Goal: Task Accomplishment & Management: Use online tool/utility

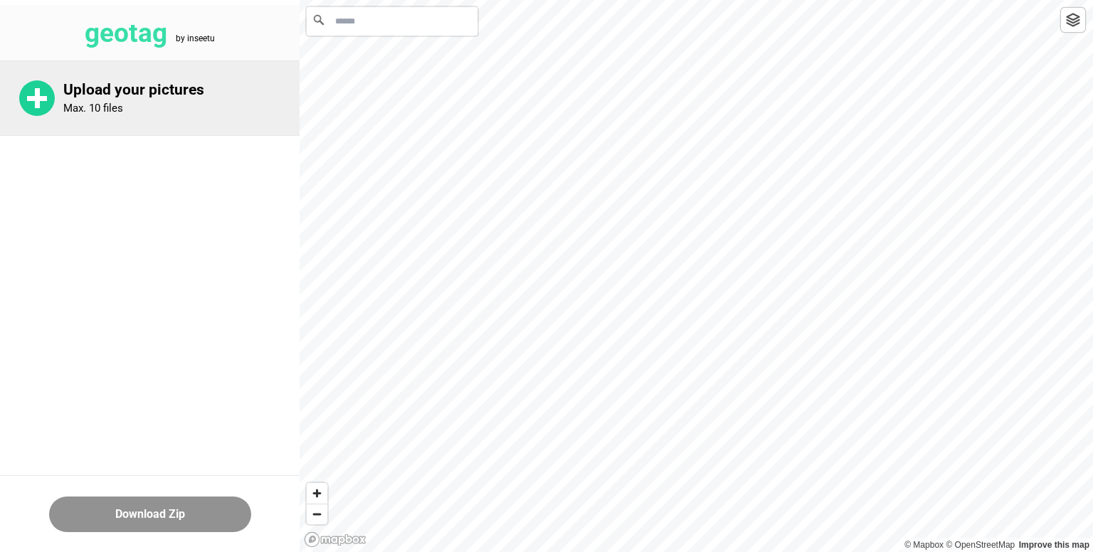
click at [43, 96] on rect at bounding box center [37, 98] width 20 height 5
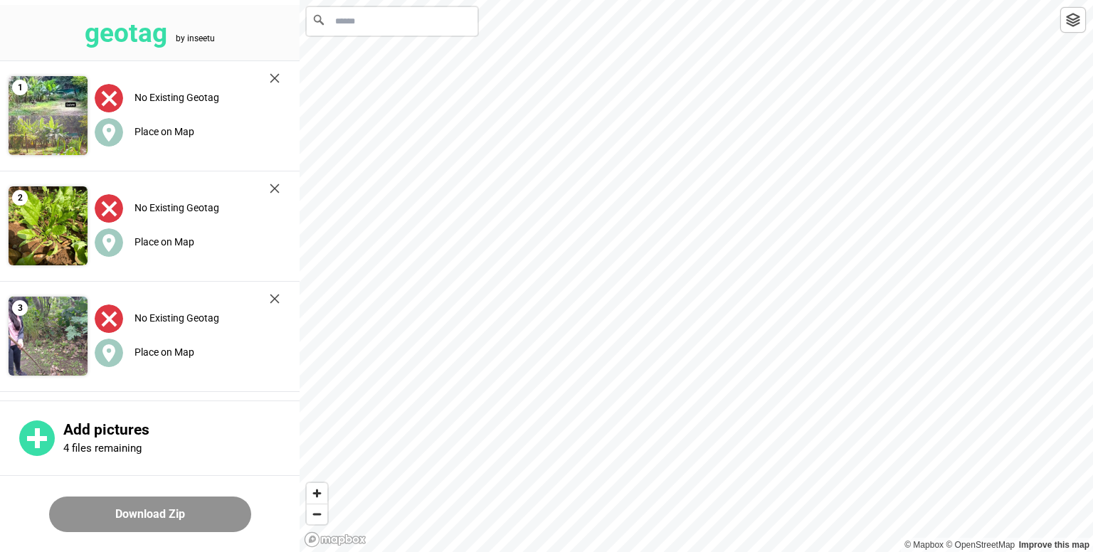
click at [399, 22] on input "Search" at bounding box center [392, 21] width 171 height 28
click at [436, 24] on input "**********" at bounding box center [392, 21] width 171 height 28
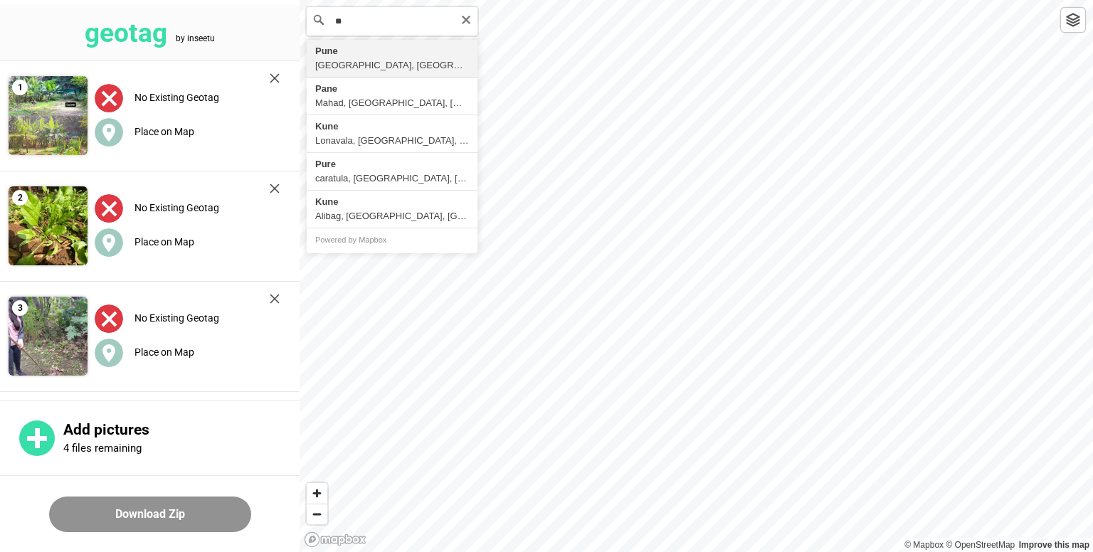
type input "*"
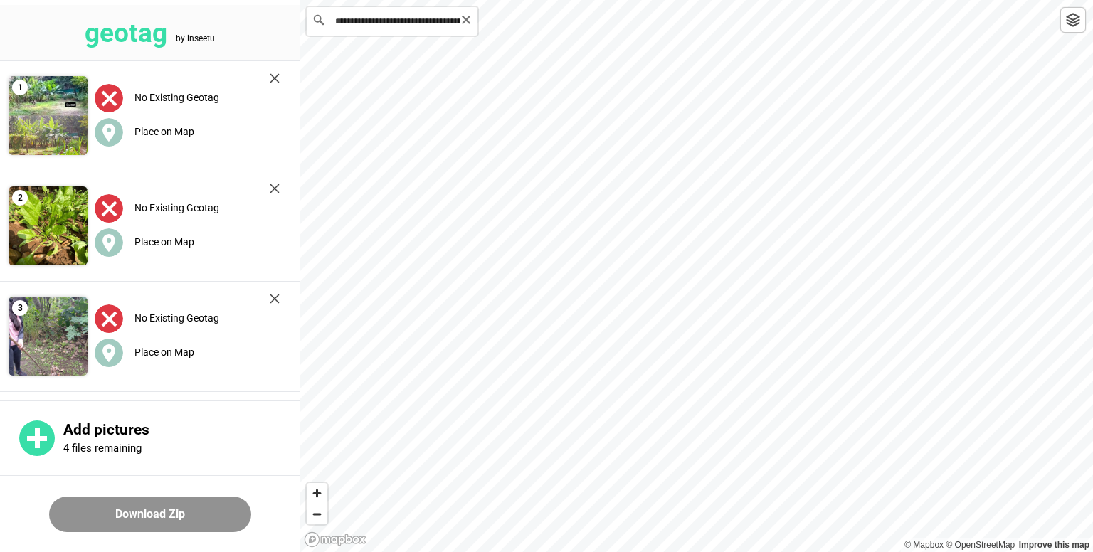
click at [426, 19] on input "**********" at bounding box center [392, 21] width 171 height 28
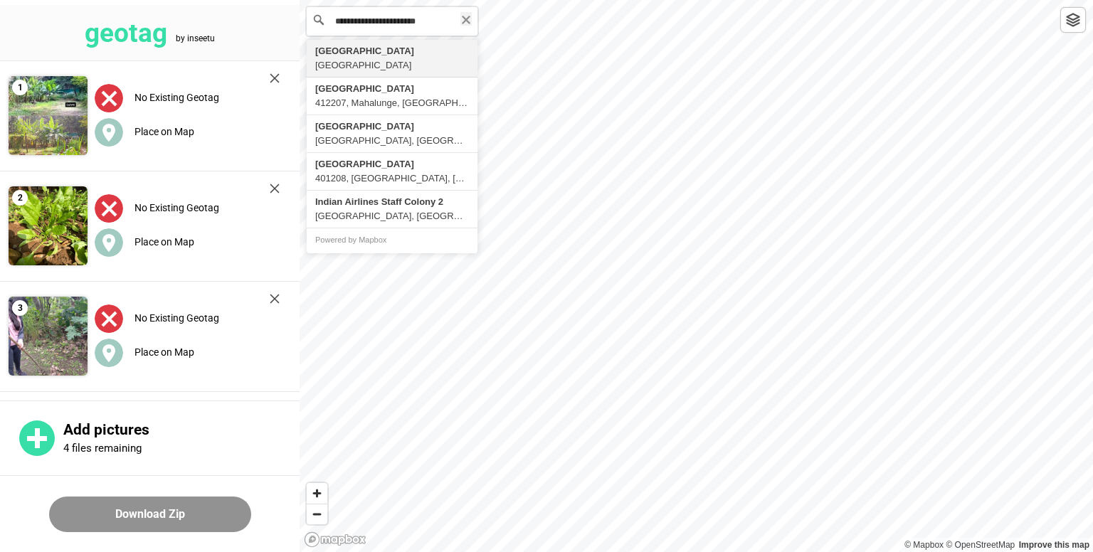
type input "**********"
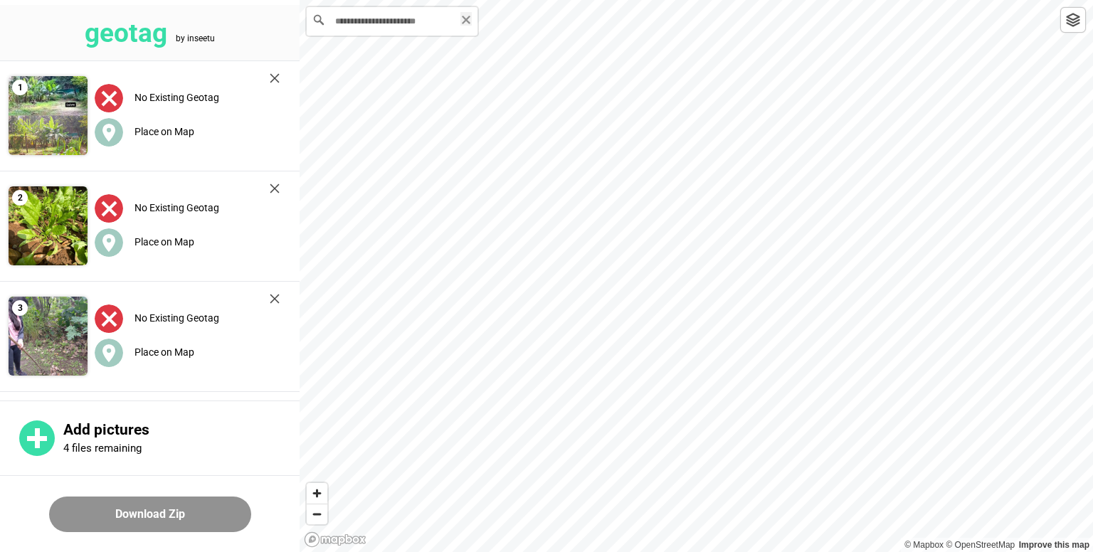
click at [467, 23] on icon "Clear" at bounding box center [465, 19] width 11 height 11
click at [468, 20] on input "**********" at bounding box center [392, 21] width 171 height 28
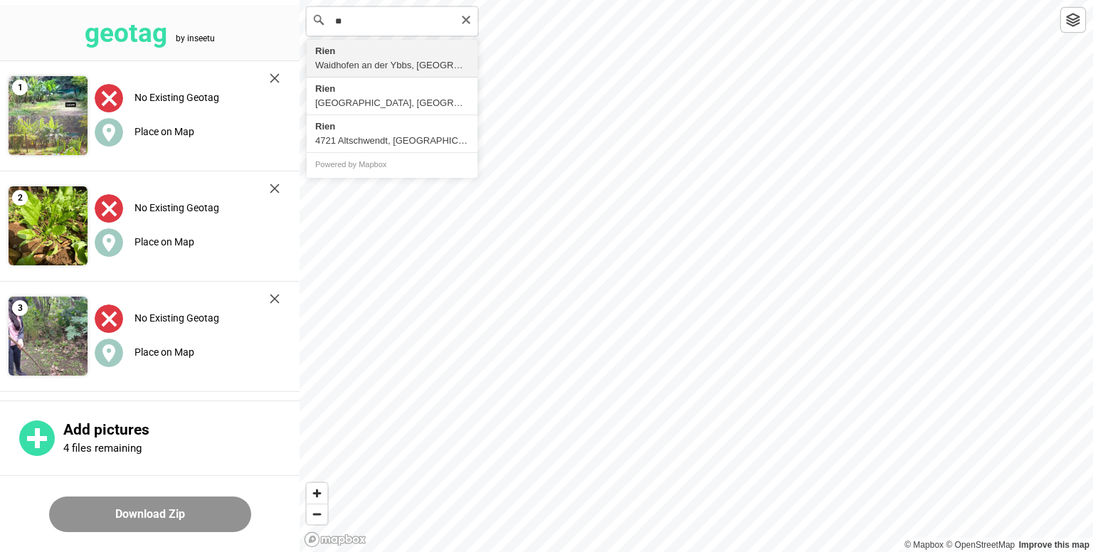
type input "*"
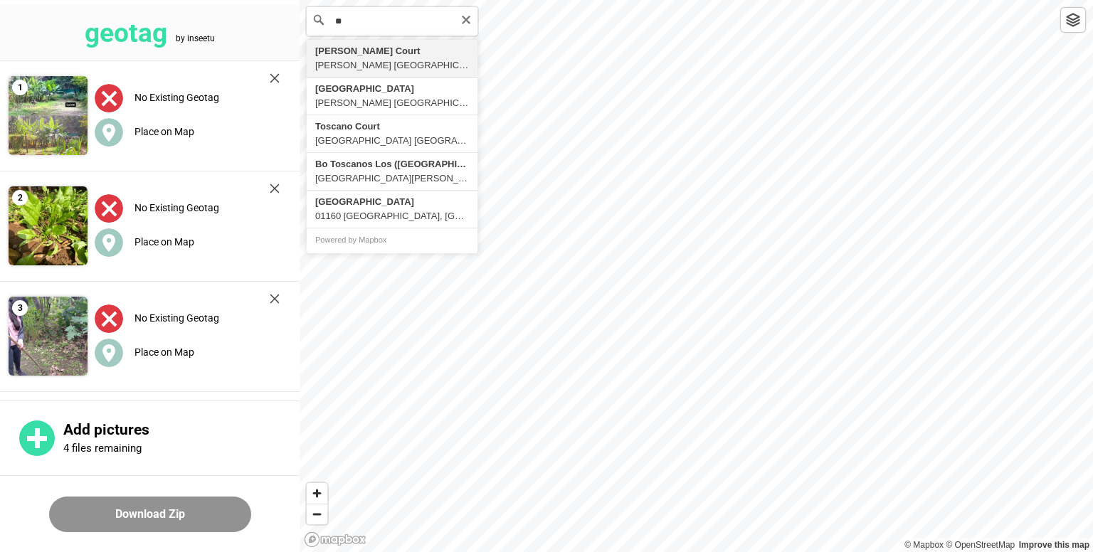
type input "*"
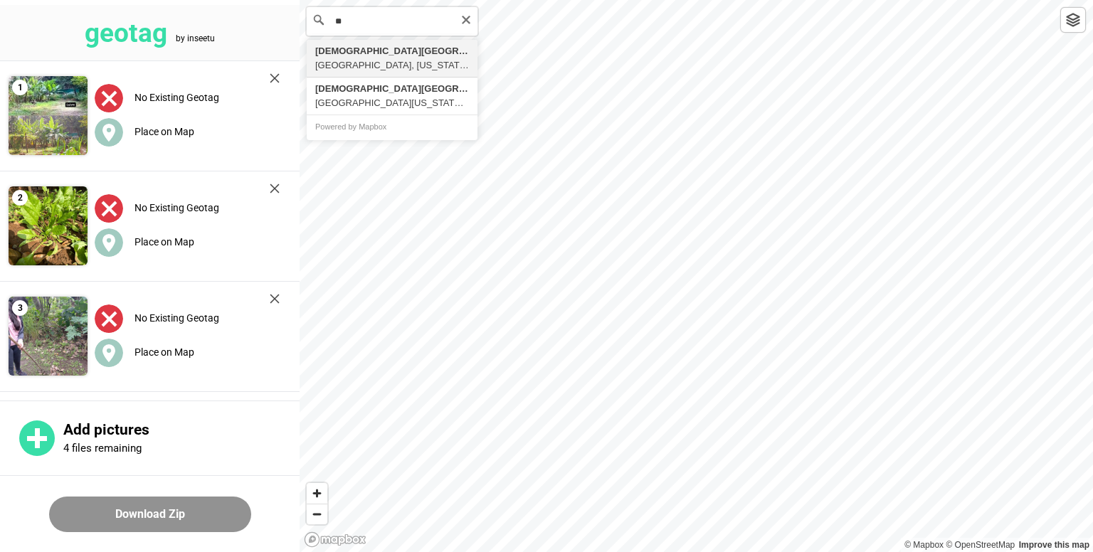
type input "*"
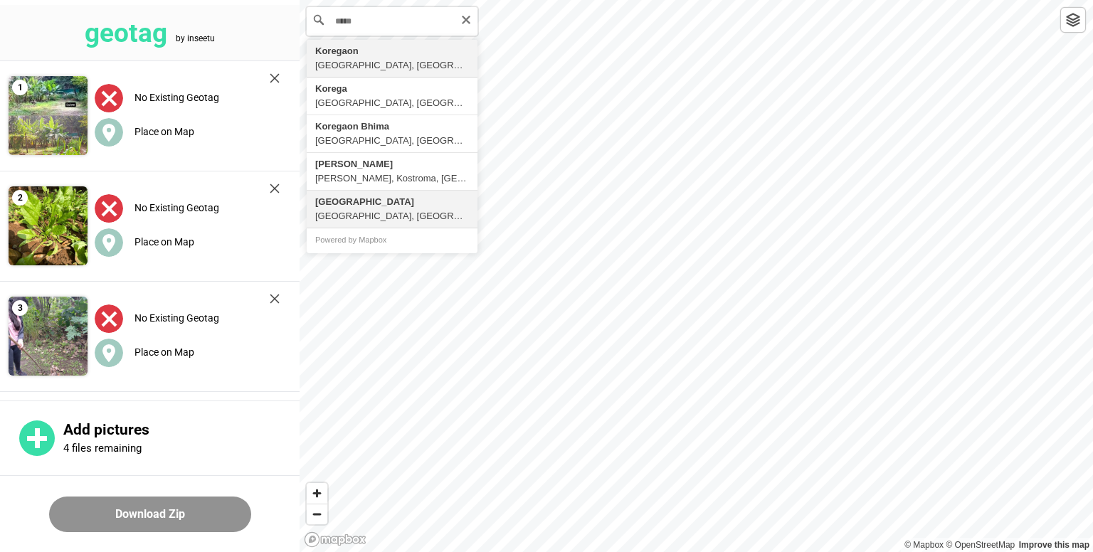
type input "**********"
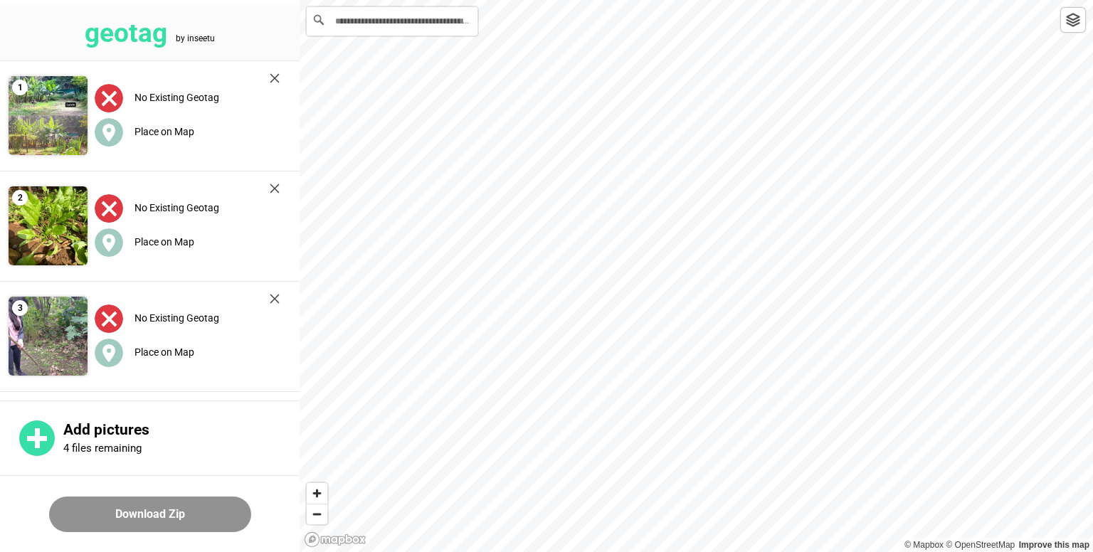
click at [704, 0] on html "**********" at bounding box center [546, 0] width 1093 height 0
click at [103, 135] on circle at bounding box center [109, 132] width 28 height 28
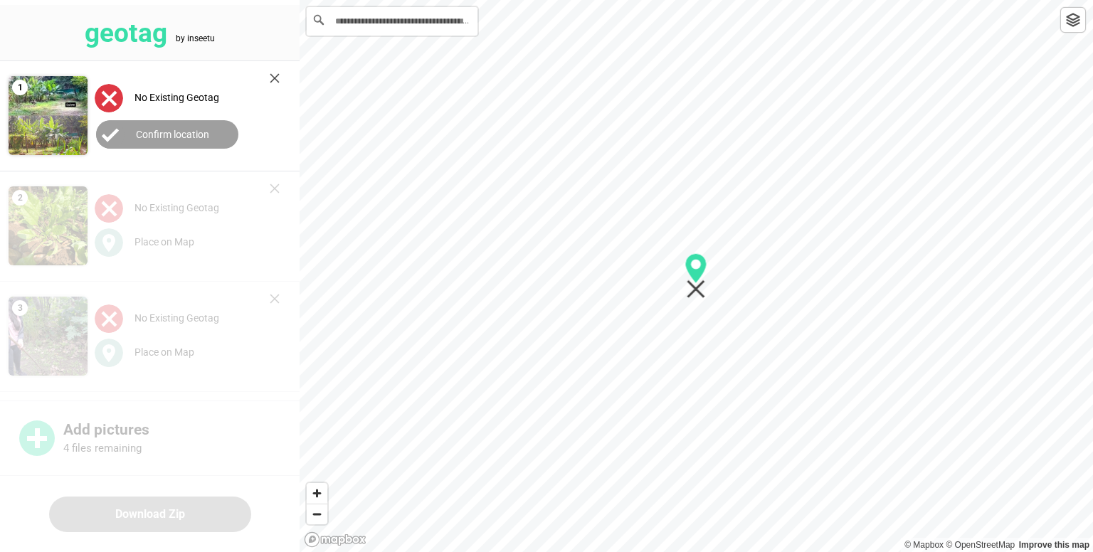
click at [184, 136] on label "Confirm location" at bounding box center [172, 134] width 73 height 11
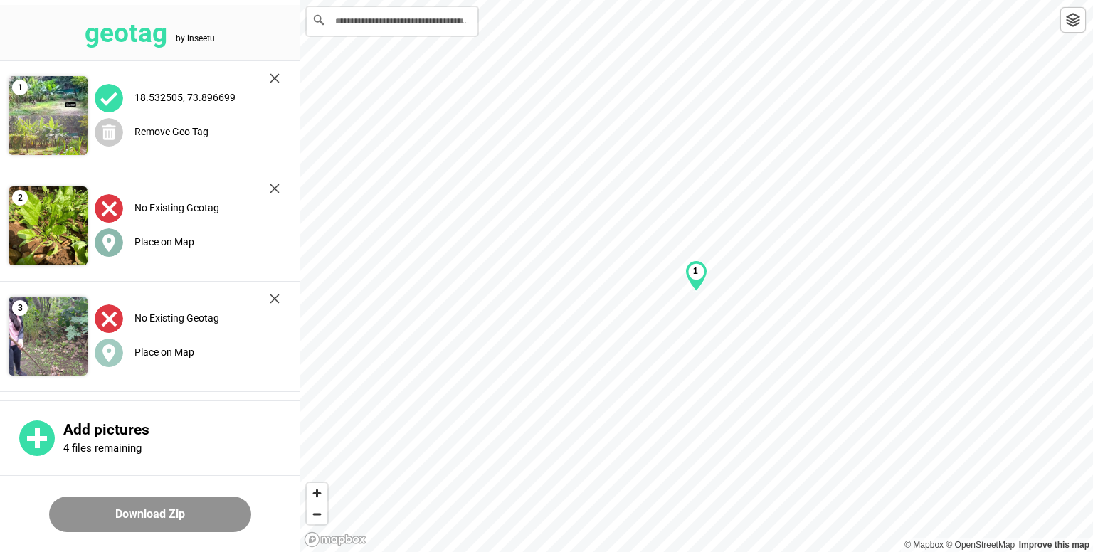
click at [165, 246] on label "Place on Map" at bounding box center [165, 241] width 60 height 11
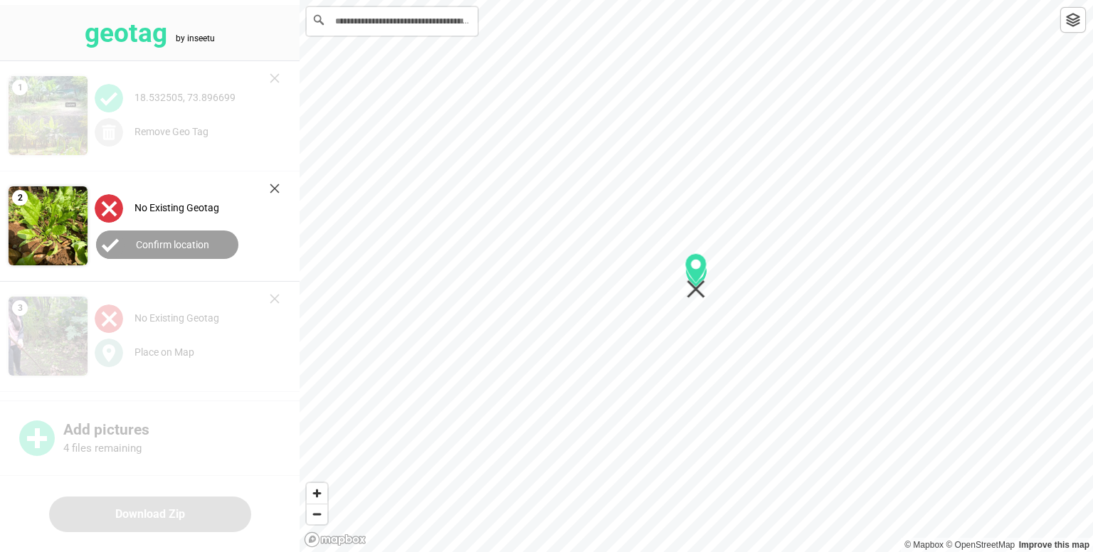
click at [158, 241] on label "Confirm location" at bounding box center [172, 244] width 73 height 11
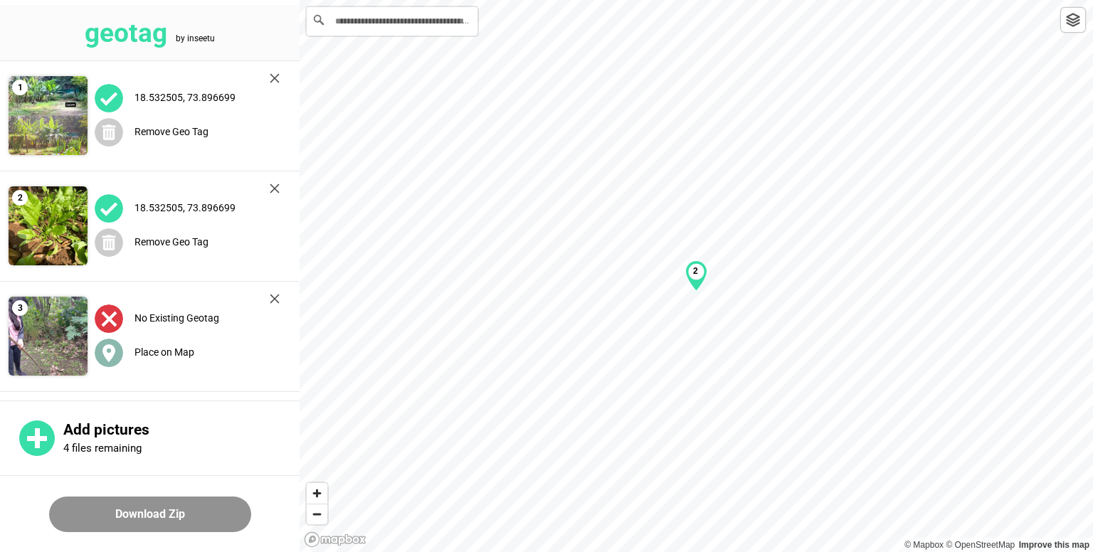
click at [154, 354] on label "Place on Map" at bounding box center [165, 352] width 60 height 11
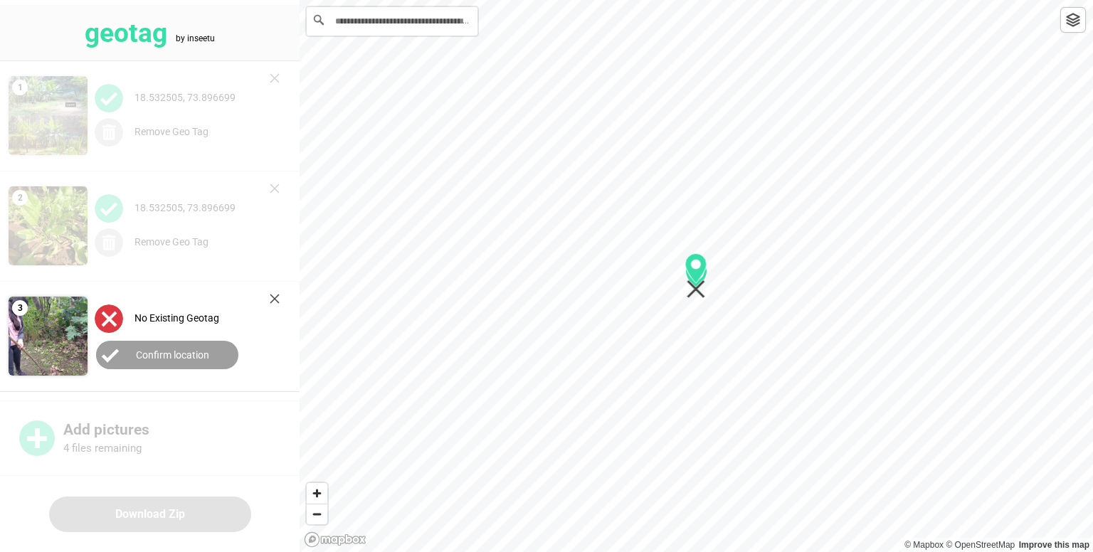
click at [154, 354] on label "Confirm location" at bounding box center [172, 354] width 73 height 11
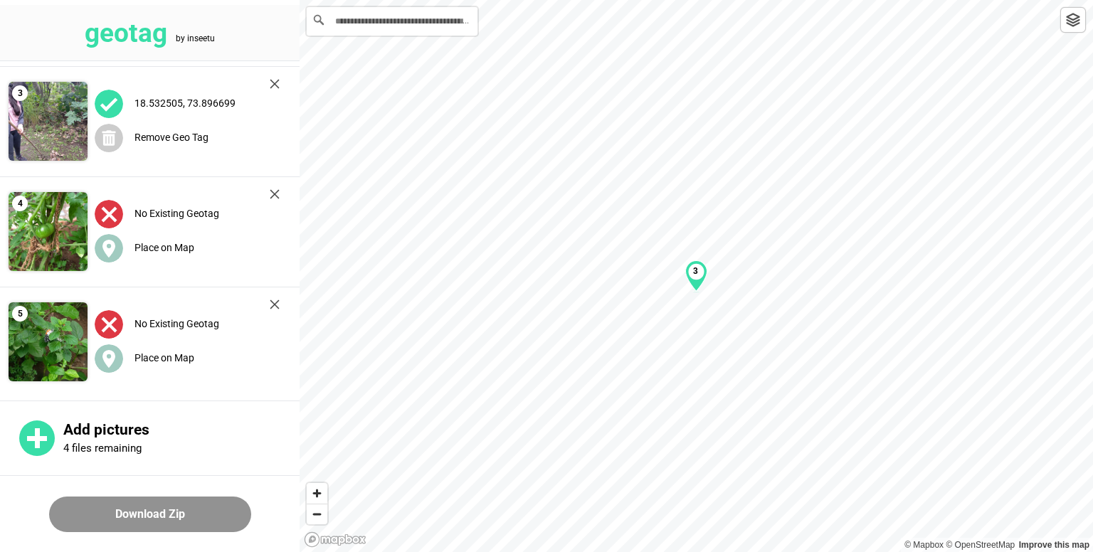
scroll to position [216, 0]
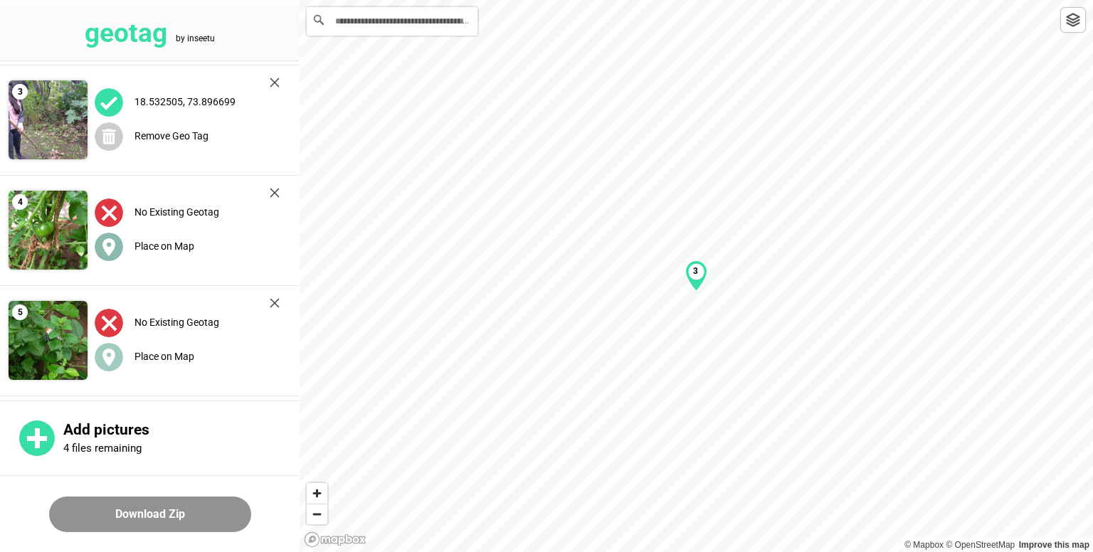
click at [149, 246] on label "Place on Map" at bounding box center [165, 246] width 60 height 11
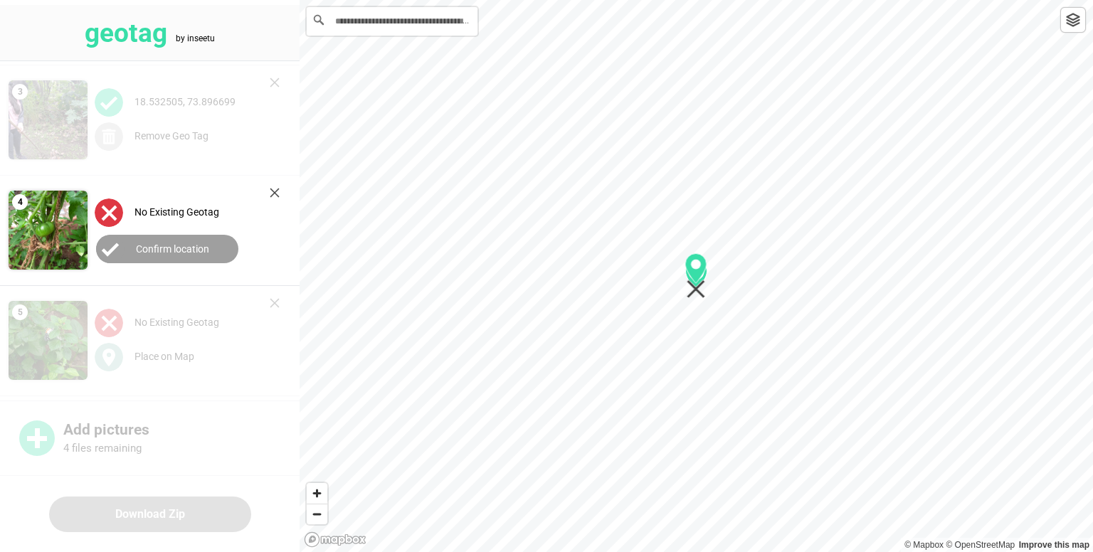
click at [154, 243] on label "Confirm location" at bounding box center [172, 248] width 73 height 11
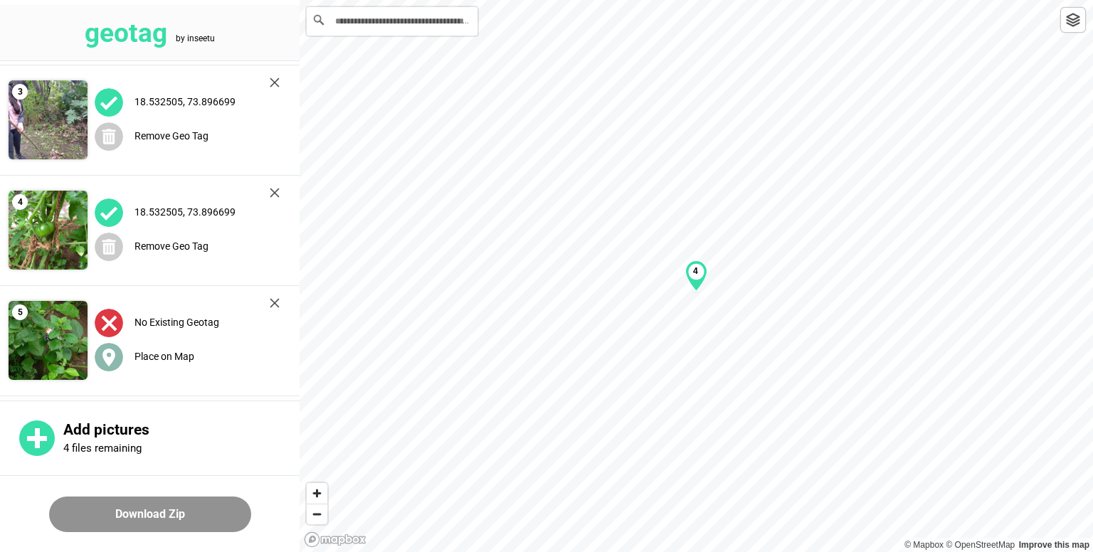
click at [154, 359] on label "Place on Map" at bounding box center [165, 356] width 60 height 11
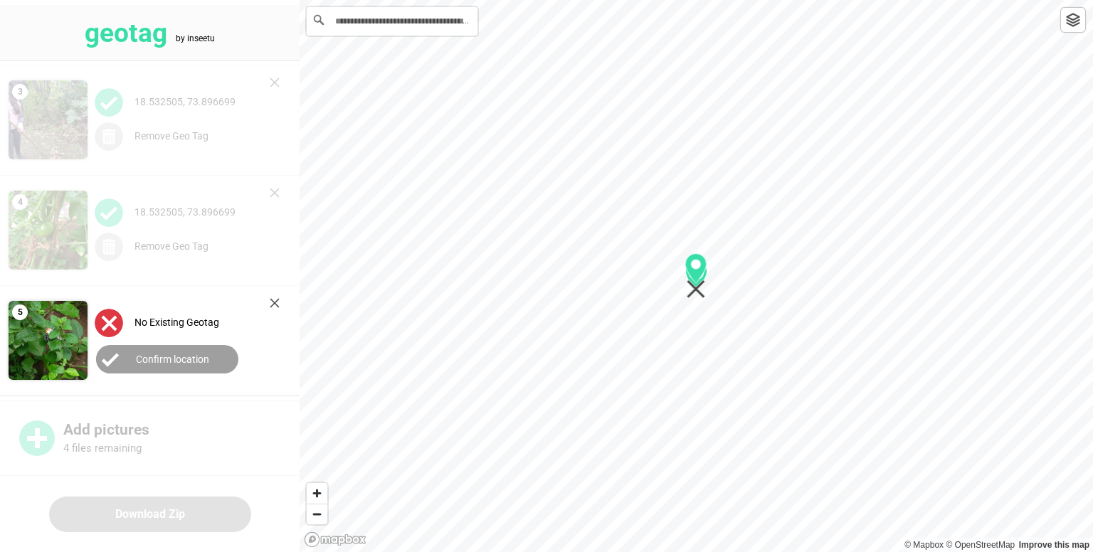
click at [158, 362] on label "Confirm location" at bounding box center [172, 359] width 73 height 11
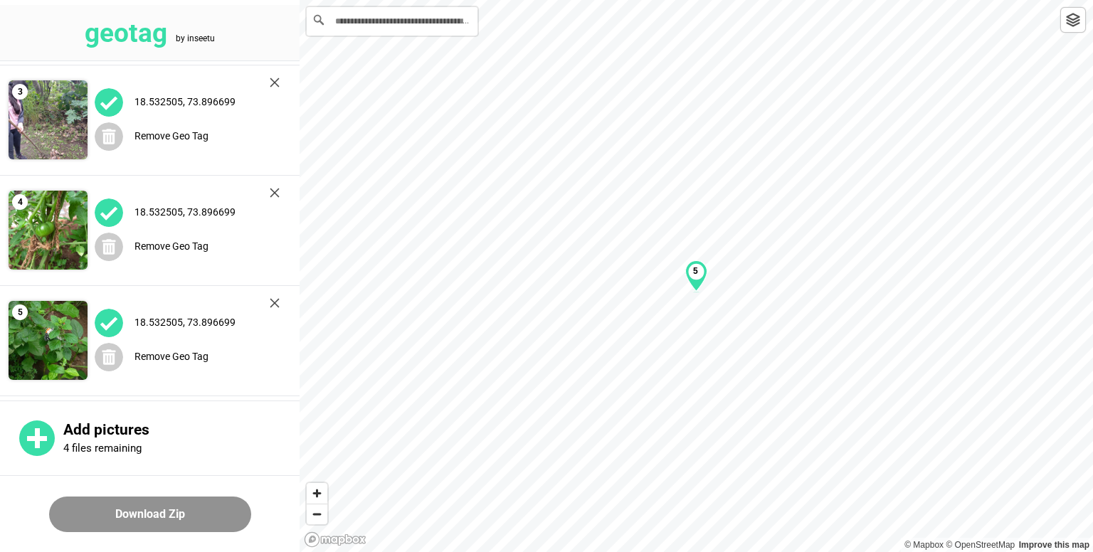
scroll to position [325, 0]
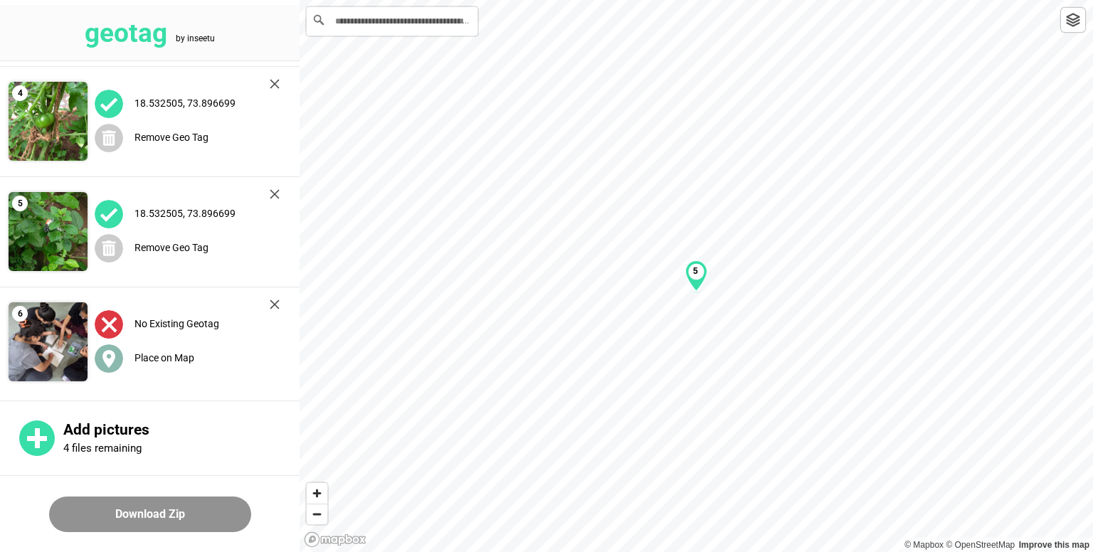
click at [145, 364] on div "Place on Map" at bounding box center [187, 358] width 185 height 29
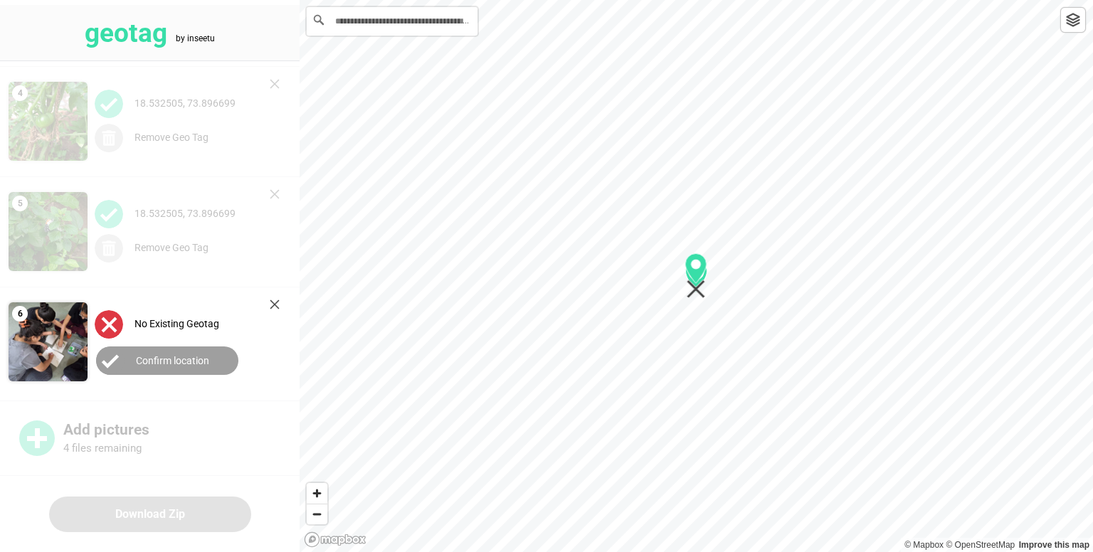
click at [159, 362] on label "Confirm location" at bounding box center [172, 360] width 73 height 11
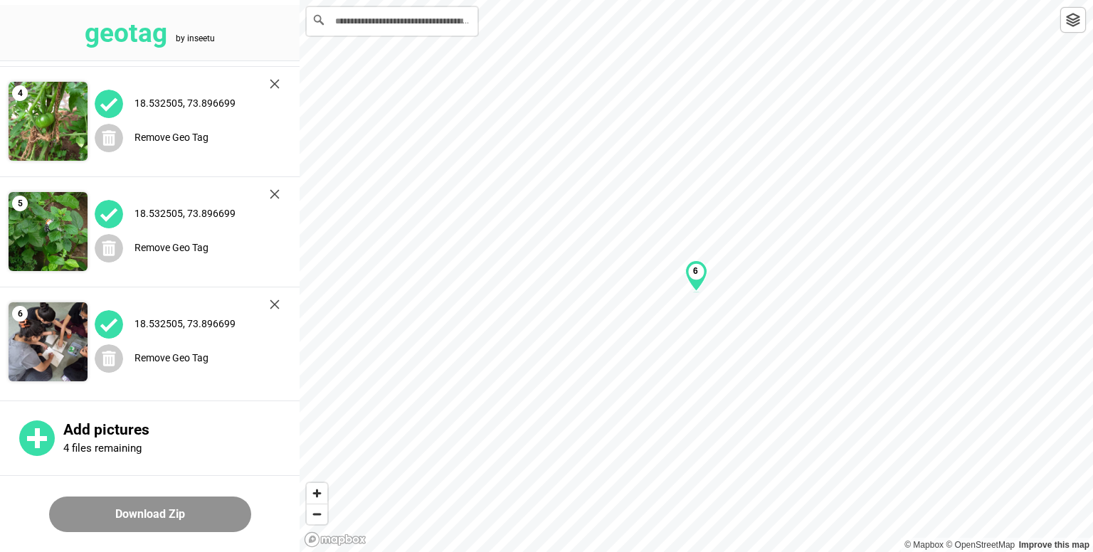
click at [100, 322] on img at bounding box center [109, 324] width 28 height 28
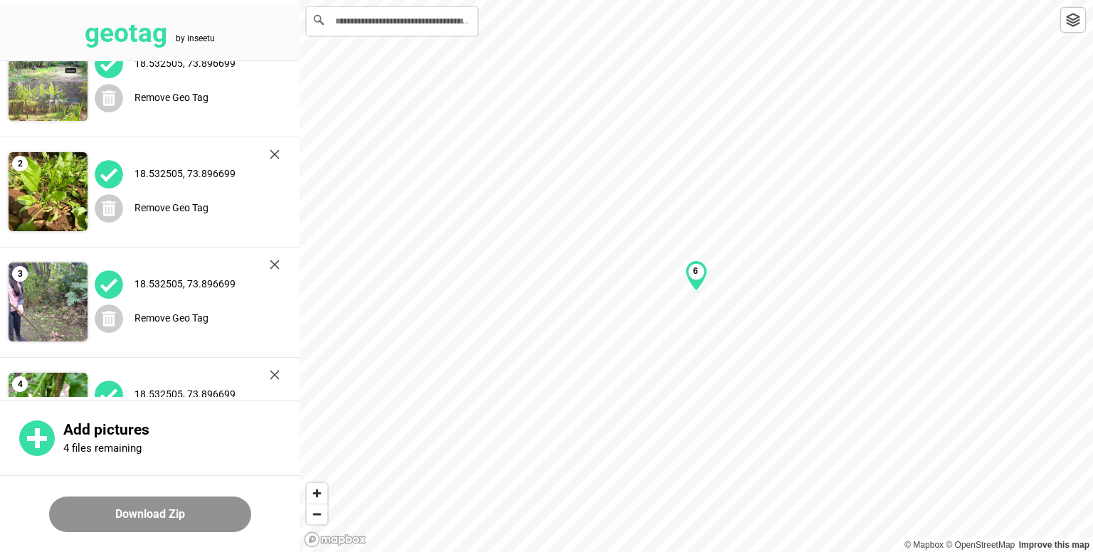
scroll to position [0, 0]
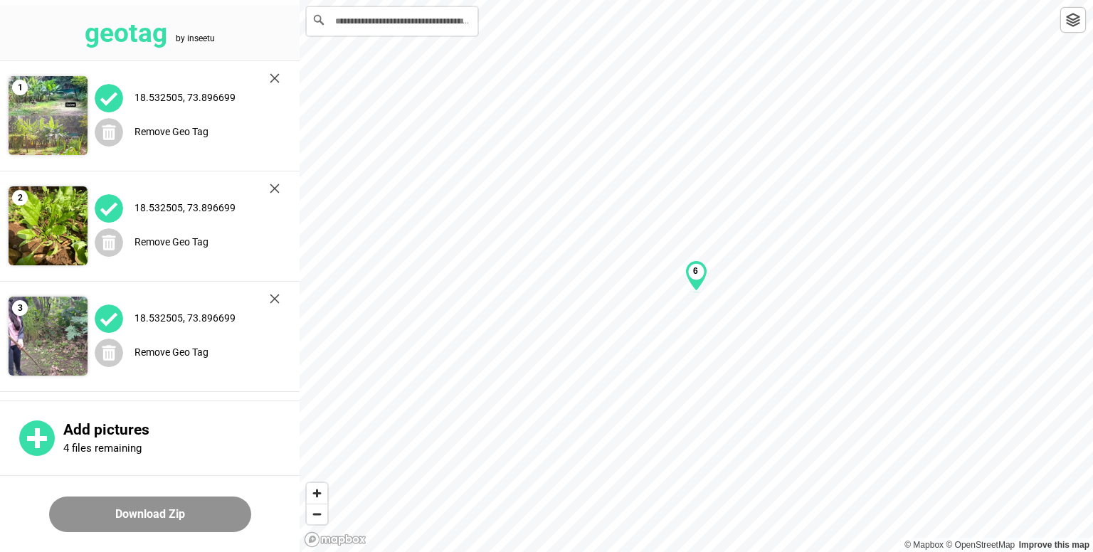
click at [121, 512] on button "Download Zip" at bounding box center [150, 515] width 202 height 36
click at [273, 76] on img at bounding box center [275, 78] width 10 height 10
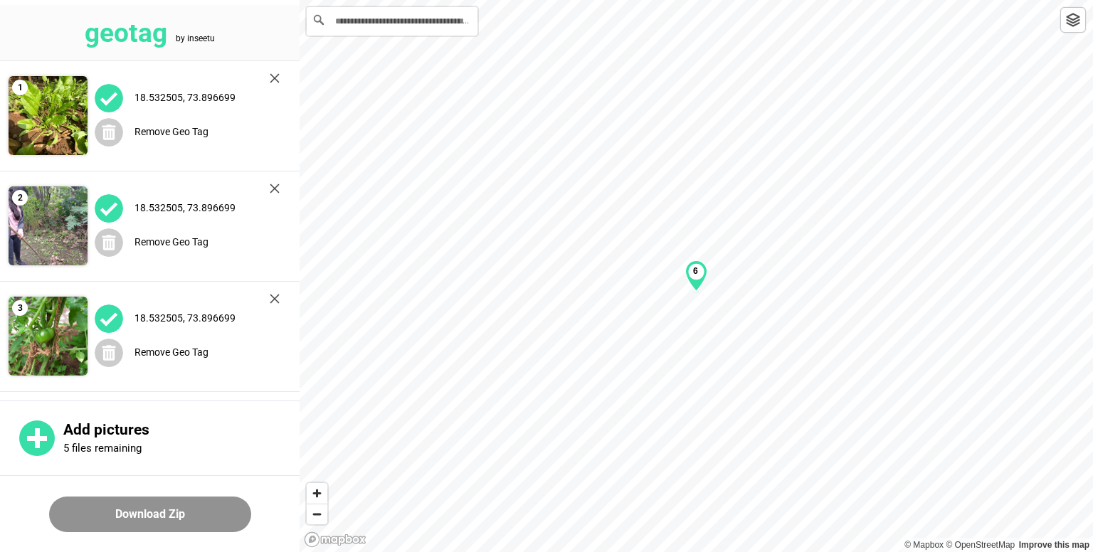
click at [273, 76] on img at bounding box center [275, 78] width 10 height 10
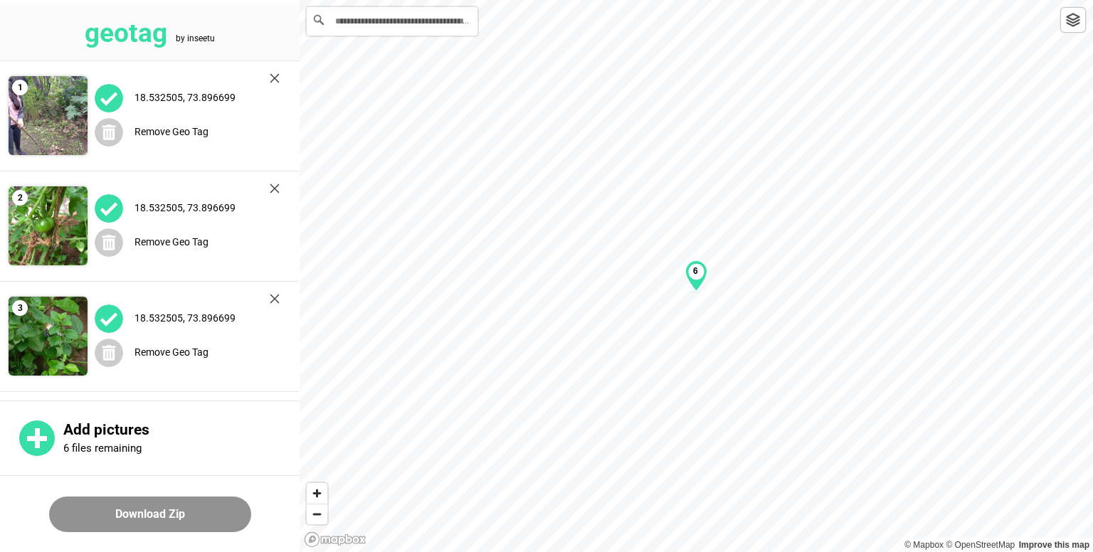
click at [273, 76] on img at bounding box center [275, 78] width 10 height 10
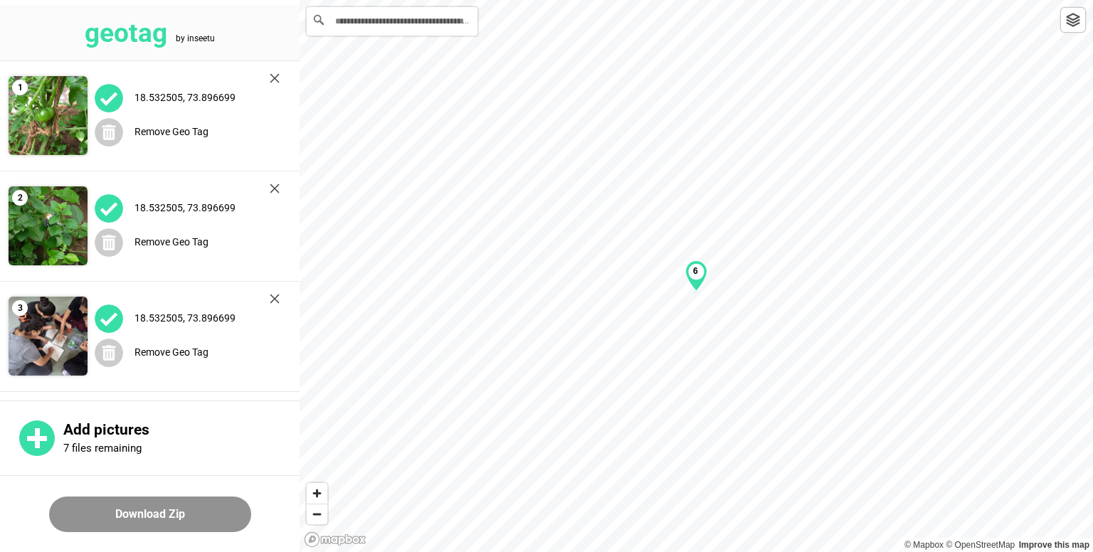
click at [273, 76] on img at bounding box center [275, 78] width 10 height 10
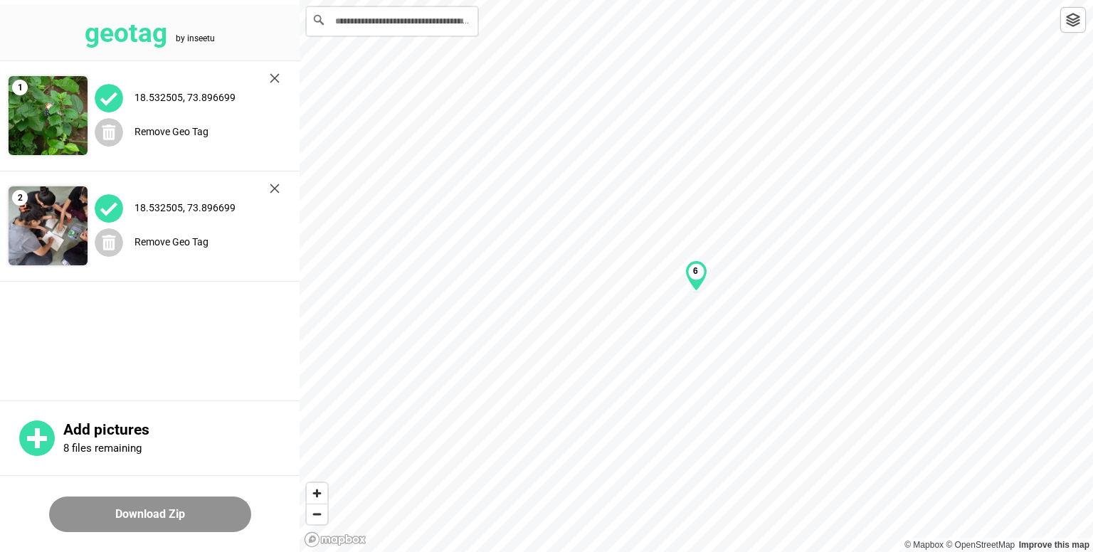
click at [273, 76] on img at bounding box center [275, 78] width 10 height 10
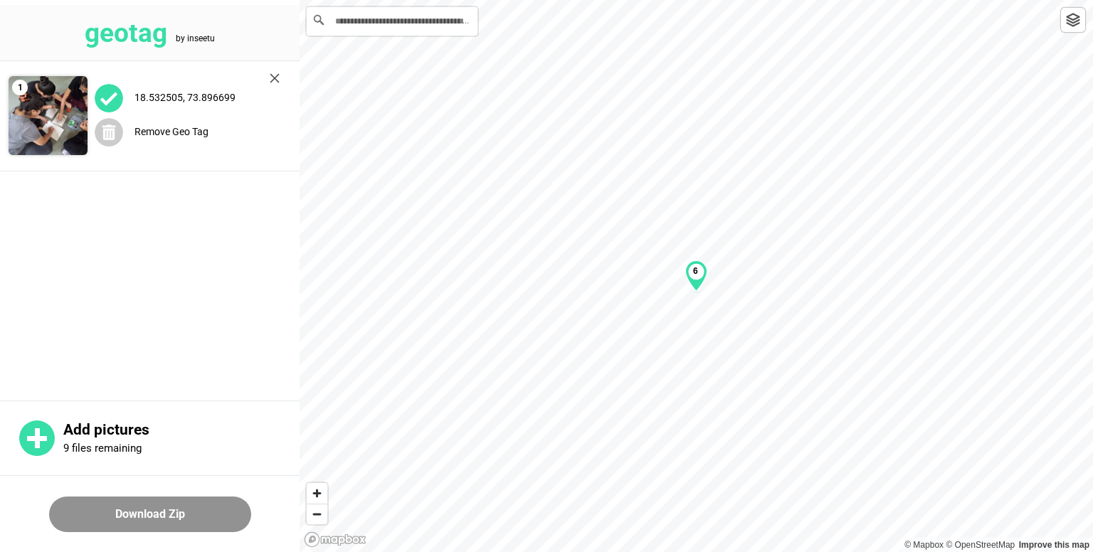
click at [273, 76] on img at bounding box center [275, 78] width 10 height 10
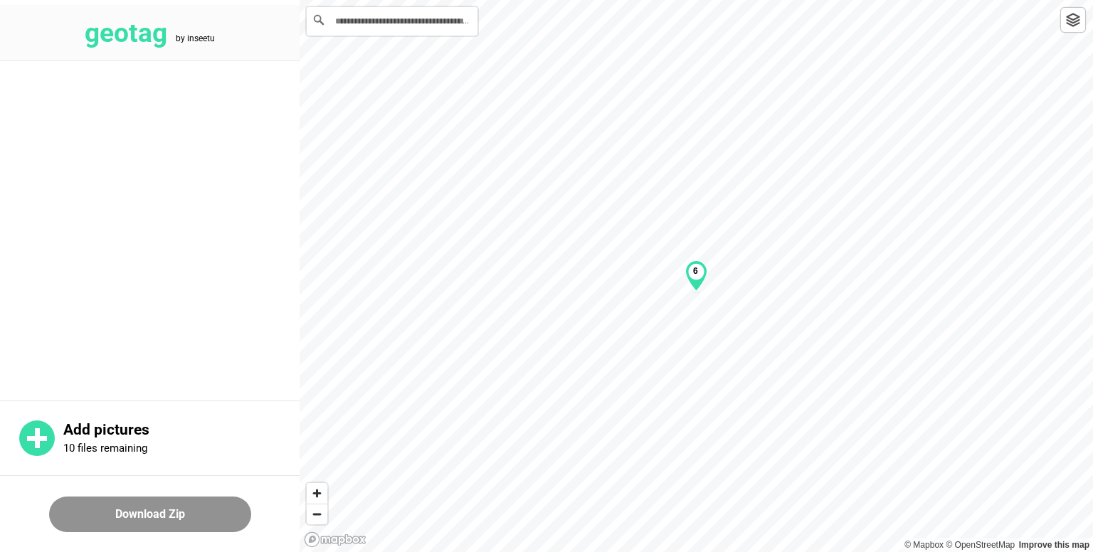
click at [273, 76] on main at bounding box center [150, 229] width 300 height 336
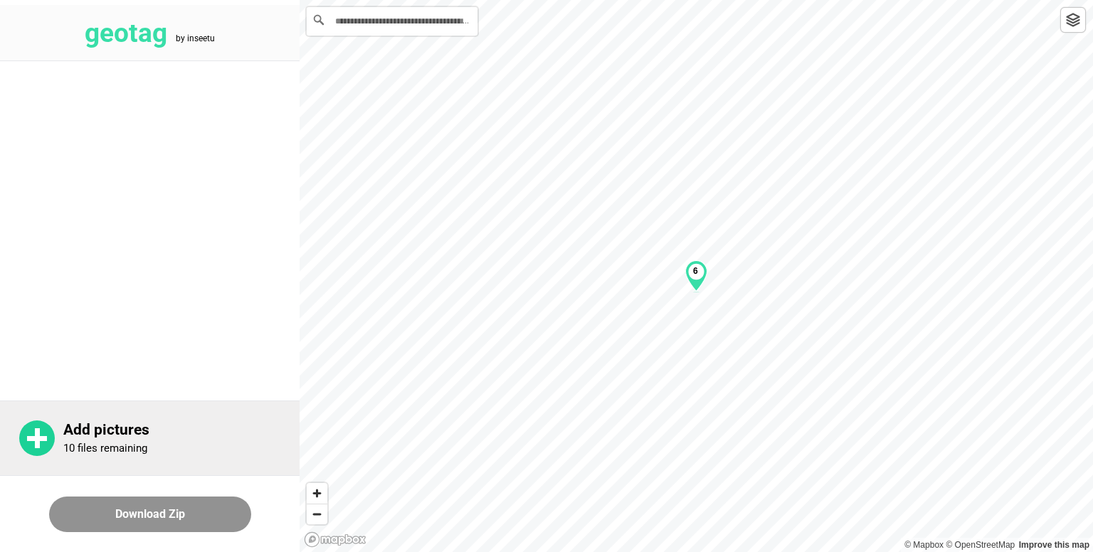
click at [31, 437] on rect at bounding box center [37, 438] width 20 height 5
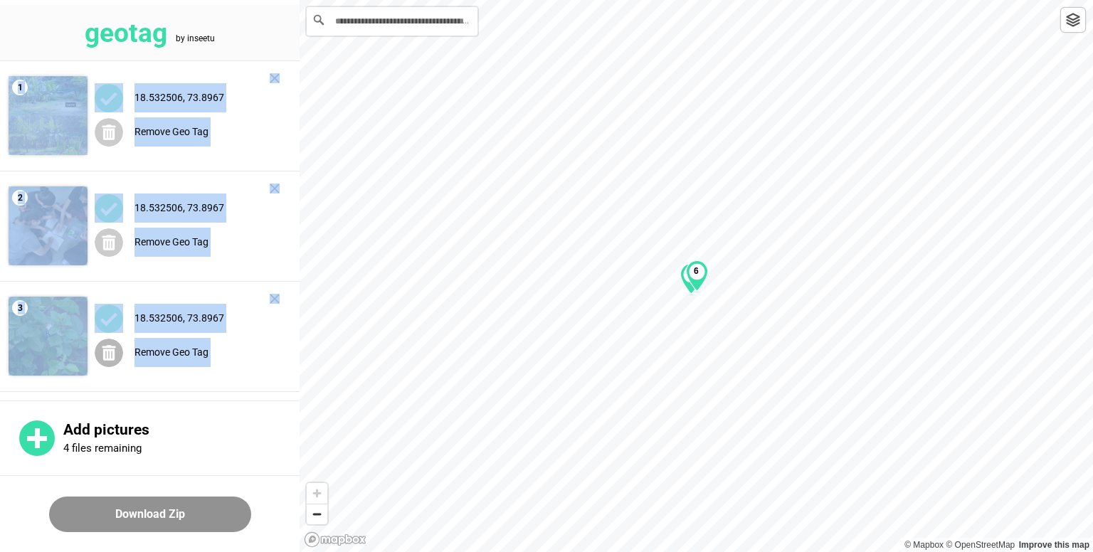
click at [273, 355] on div "Remove Geo Tag" at bounding box center [187, 352] width 185 height 29
